Goal: Navigation & Orientation: Find specific page/section

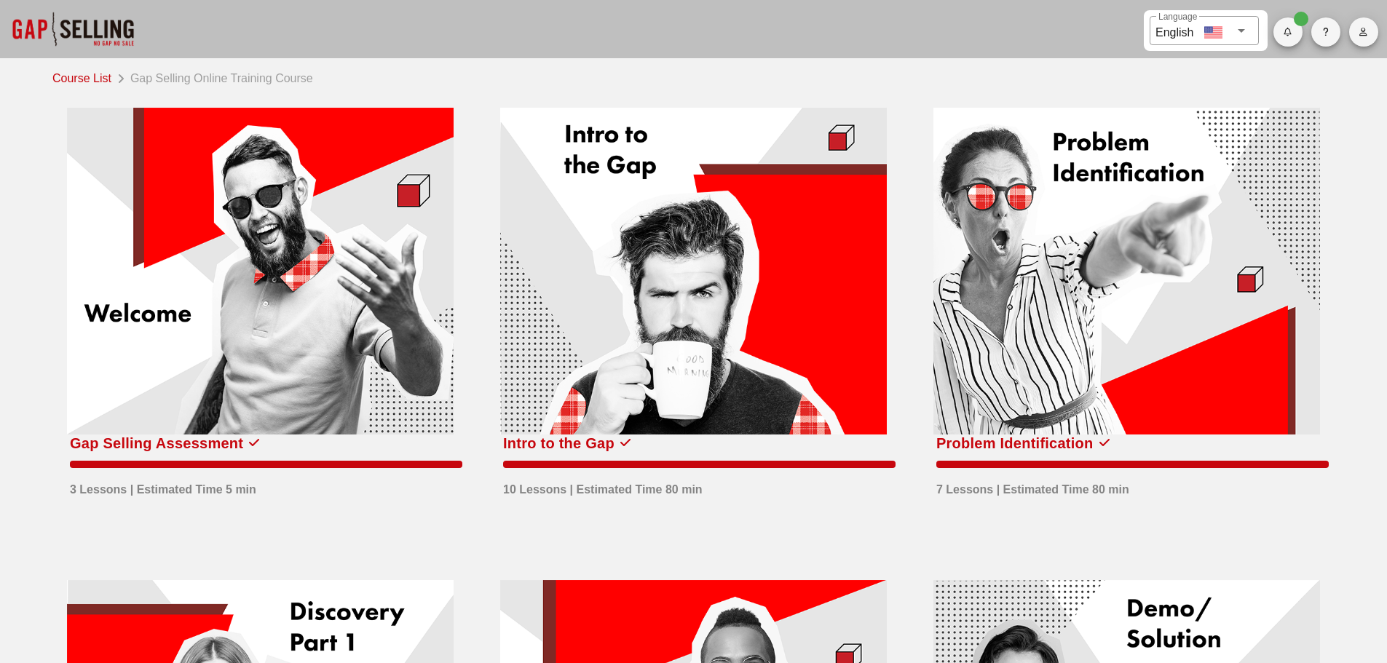
click at [1371, 31] on span "button" at bounding box center [1363, 32] width 29 height 9
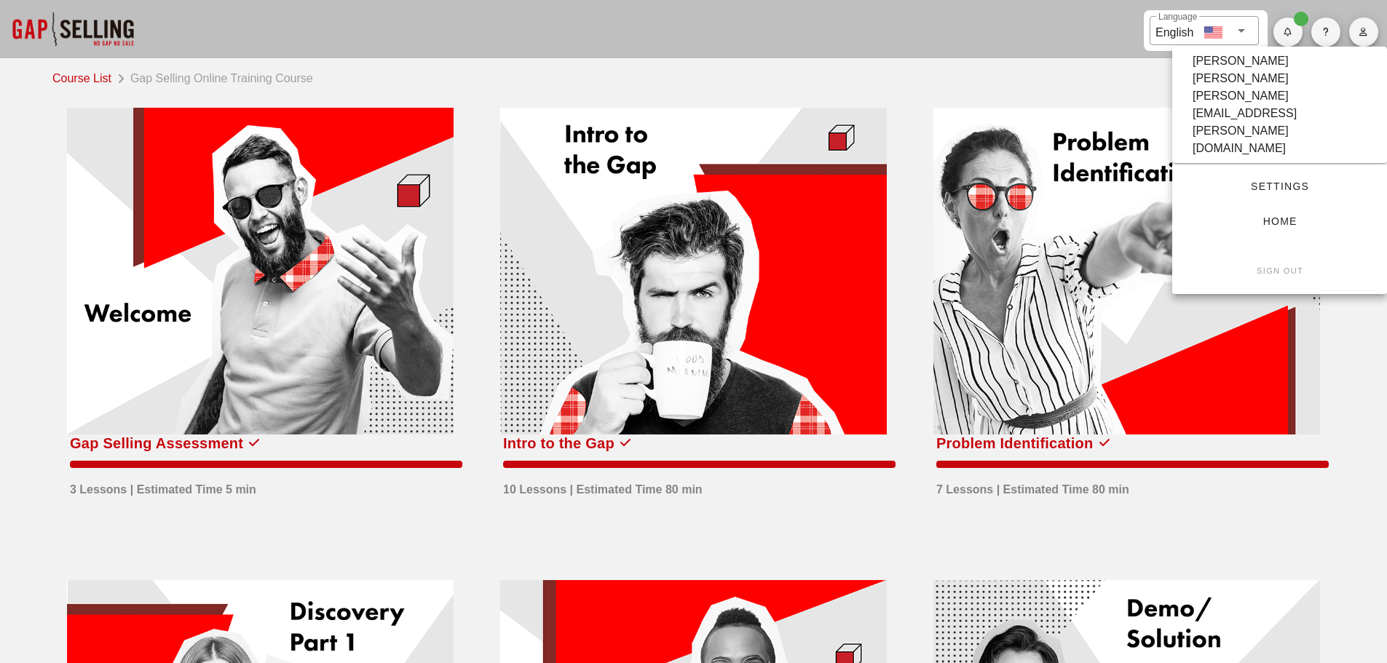
click at [1274, 181] on span "Settings" at bounding box center [1280, 187] width 168 height 12
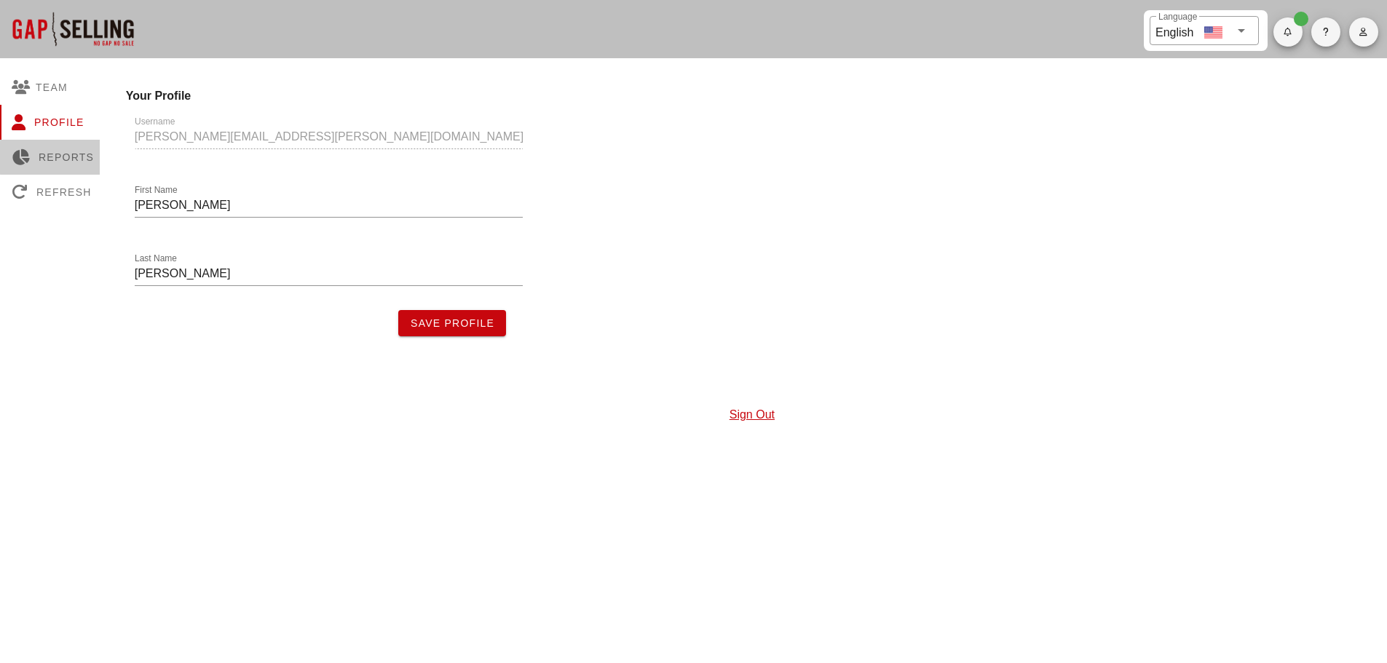
click at [55, 152] on div "Reports" at bounding box center [53, 157] width 106 height 35
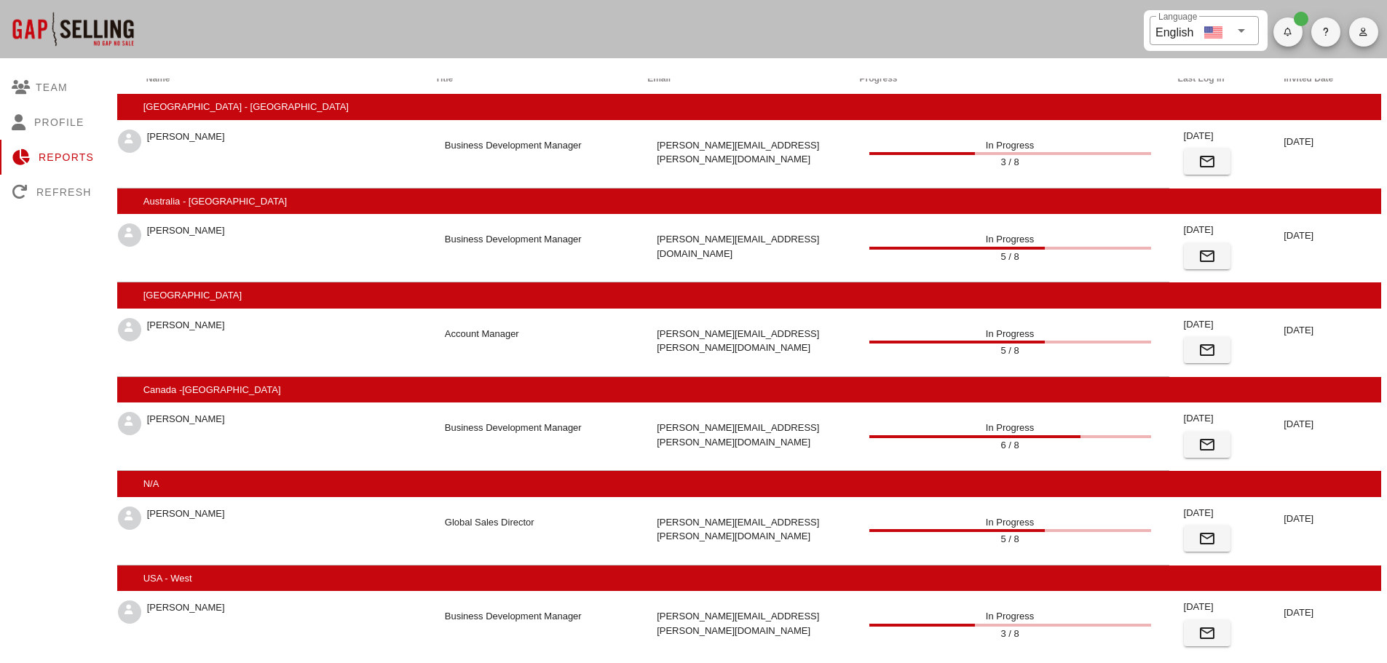
scroll to position [9, 0]
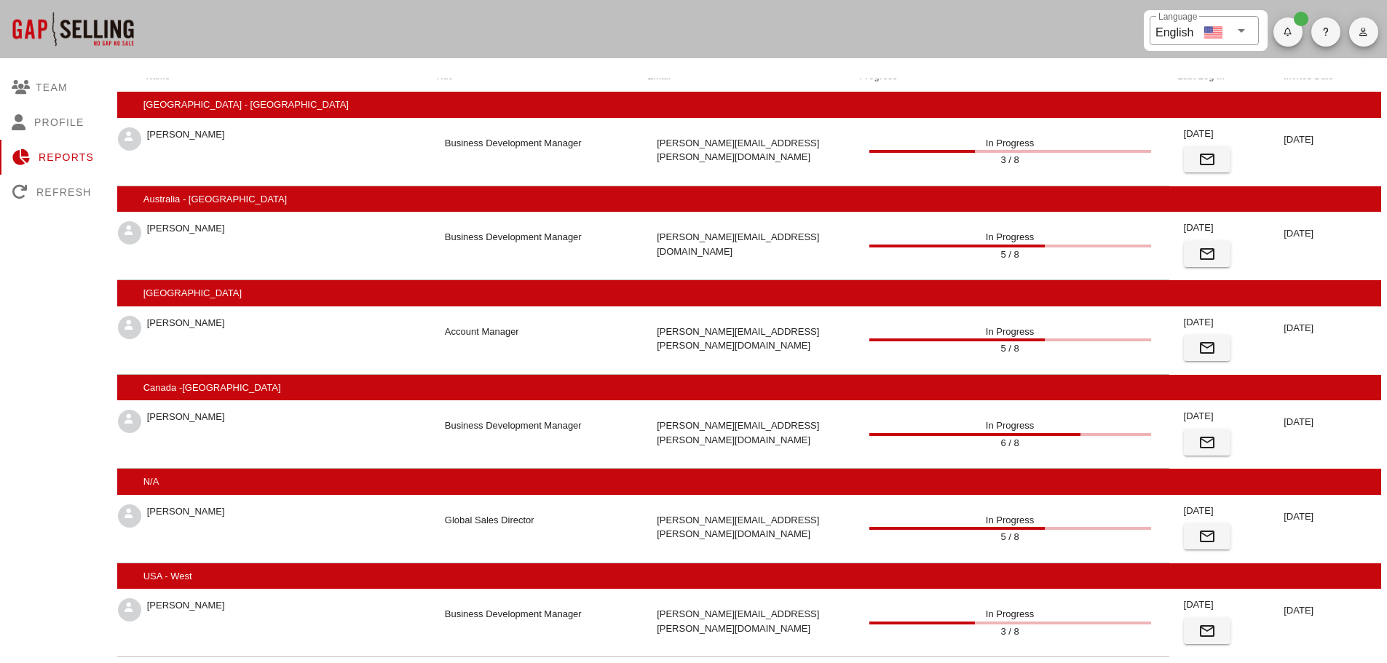
click at [32, 29] on div at bounding box center [73, 29] width 146 height 58
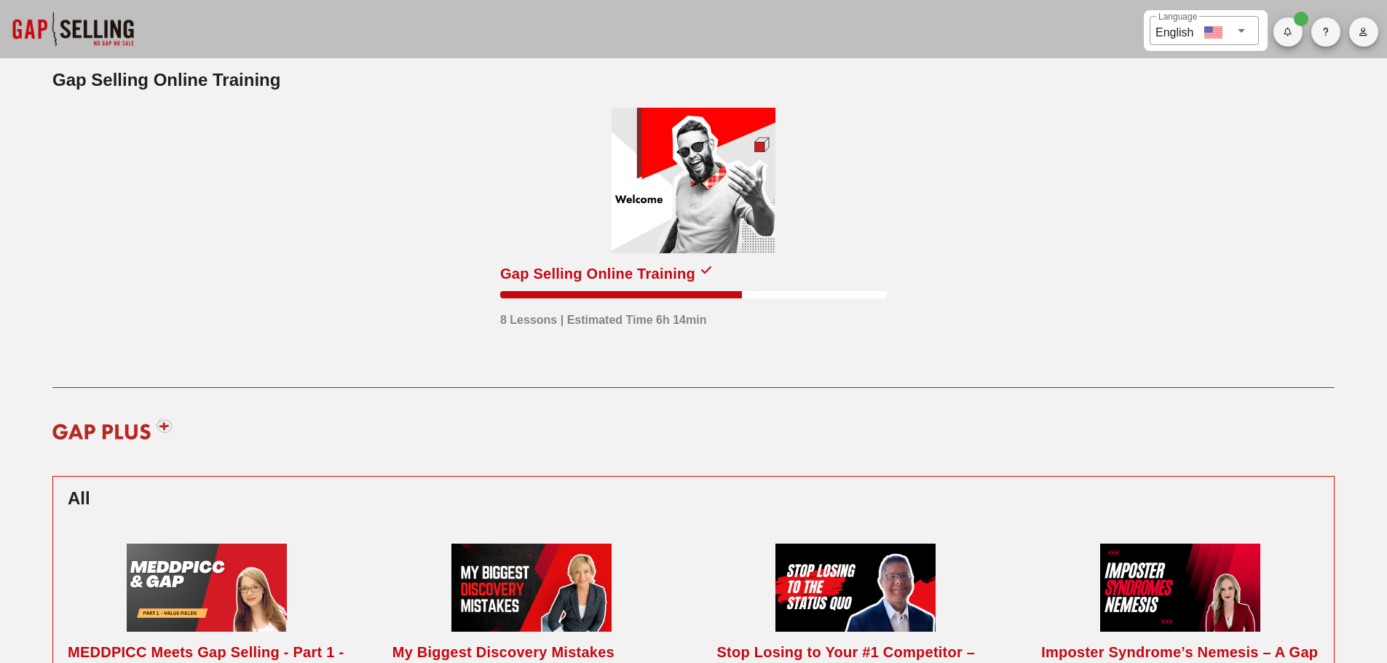
click at [722, 211] on div at bounding box center [694, 181] width 164 height 146
